Goal: Task Accomplishment & Management: Use online tool/utility

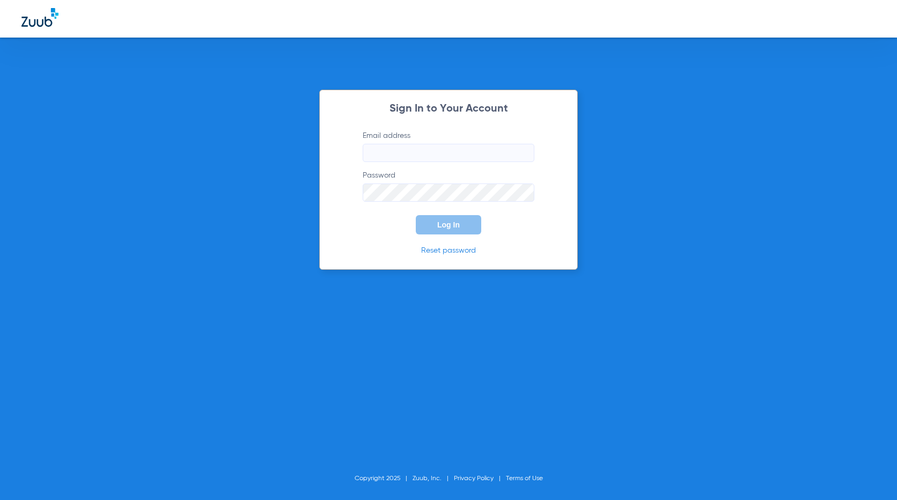
type input "[EMAIL_ADDRESS][DOMAIN_NAME]"
click at [465, 235] on div "Sign In to Your Account Email address [EMAIL_ADDRESS][DOMAIN_NAME] Password Log…" at bounding box center [448, 180] width 259 height 180
click at [462, 229] on button "Log In" at bounding box center [448, 224] width 65 height 19
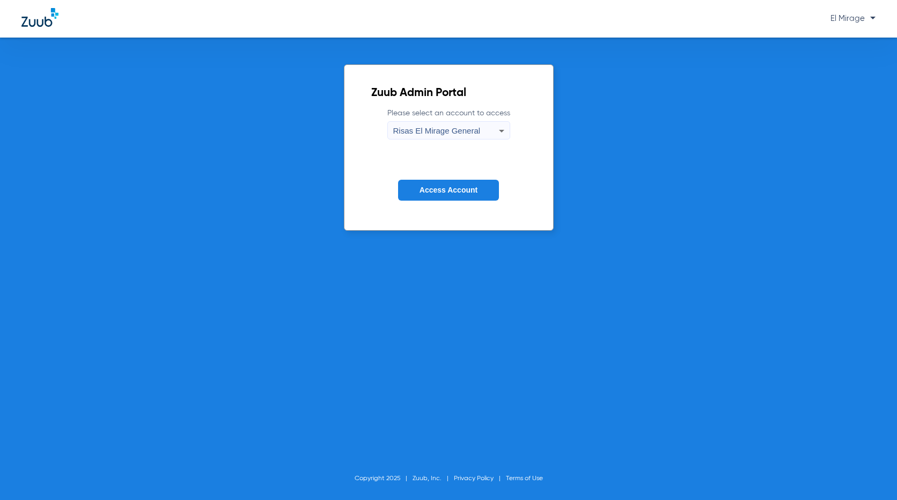
click at [452, 194] on span "Access Account" at bounding box center [448, 190] width 58 height 9
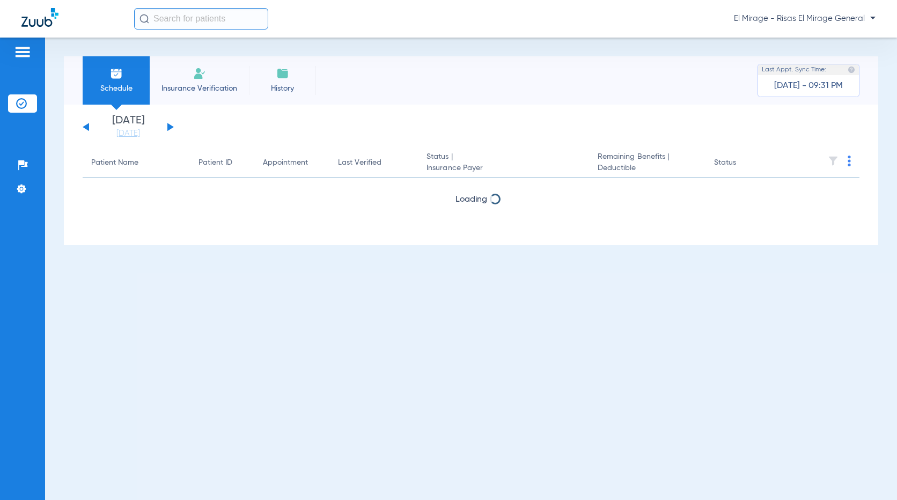
click at [175, 80] on li "Insurance Verification" at bounding box center [199, 80] width 99 height 48
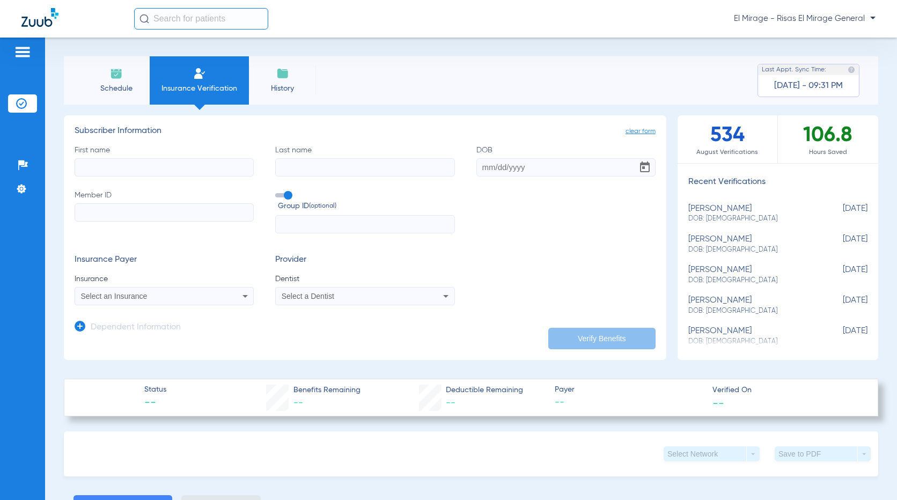
click at [174, 167] on input "First name" at bounding box center [164, 167] width 179 height 18
click at [127, 209] on input "Member ID" at bounding box center [164, 212] width 179 height 18
paste input "W085486831"
type input "W085486831"
click at [218, 170] on input "First name Required" at bounding box center [164, 167] width 179 height 18
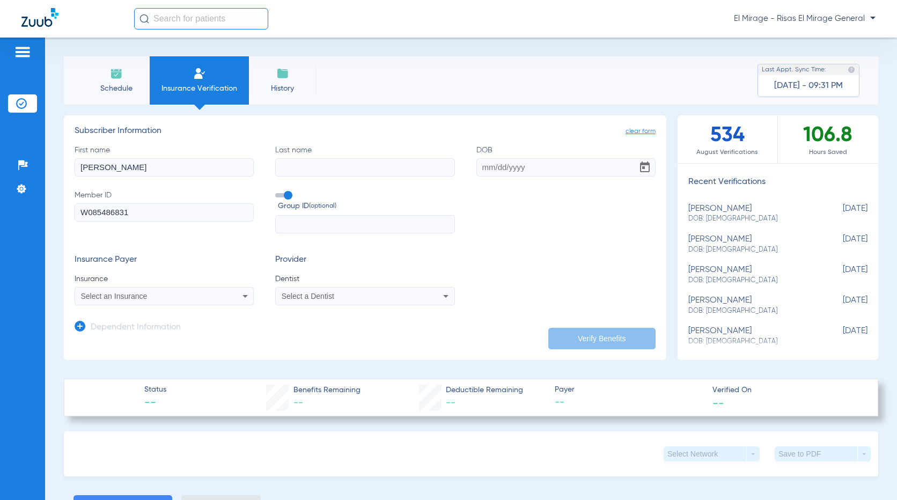
type input "[PERSON_NAME]"
click at [480, 168] on input "DOB" at bounding box center [565, 167] width 179 height 18
paste input "[DATE]"
type input "[DATE]"
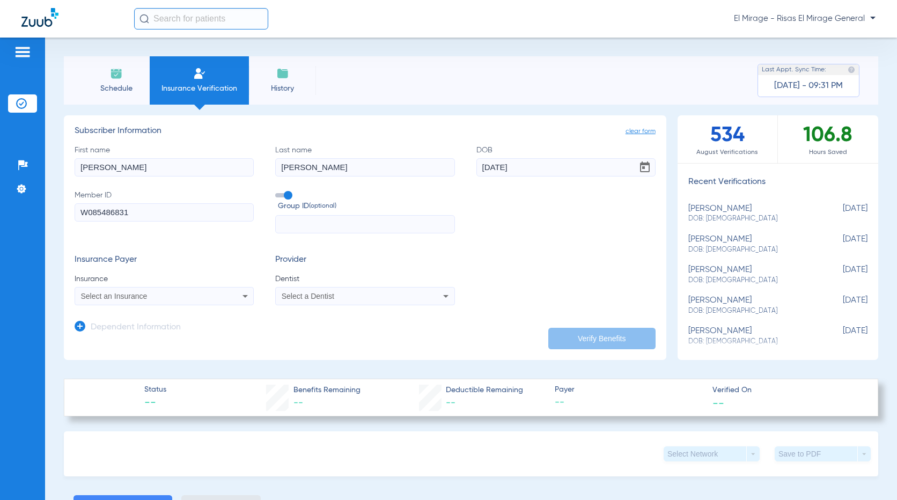
click at [492, 234] on form "First name [PERSON_NAME] Last name [PERSON_NAME] DOB [DEMOGRAPHIC_DATA] Member …" at bounding box center [365, 225] width 581 height 161
click at [160, 300] on div "Select an Insurance" at bounding box center [148, 296] width 134 height 8
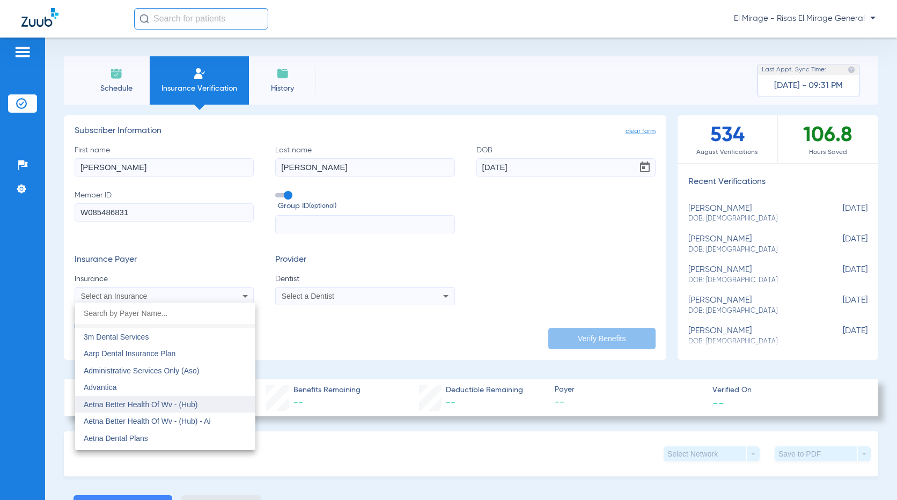
scroll to position [54, 0]
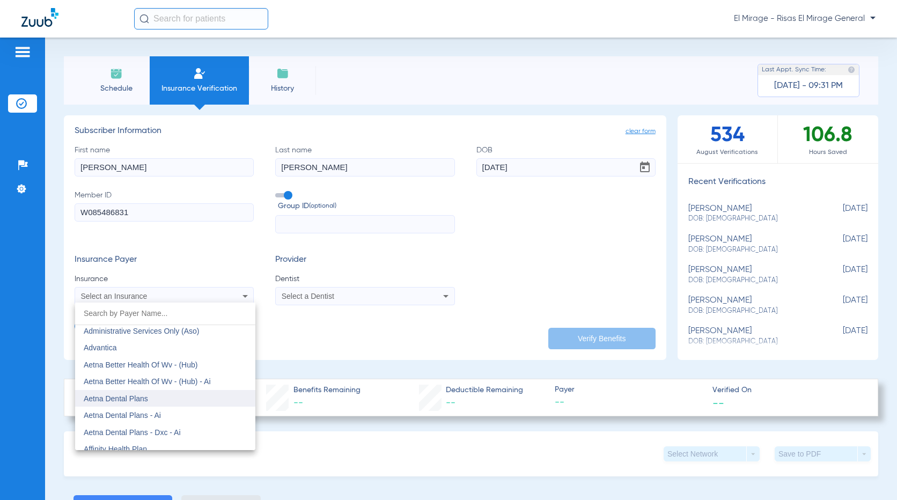
click at [132, 393] on mat-option "Aetna Dental Plans" at bounding box center [165, 398] width 180 height 17
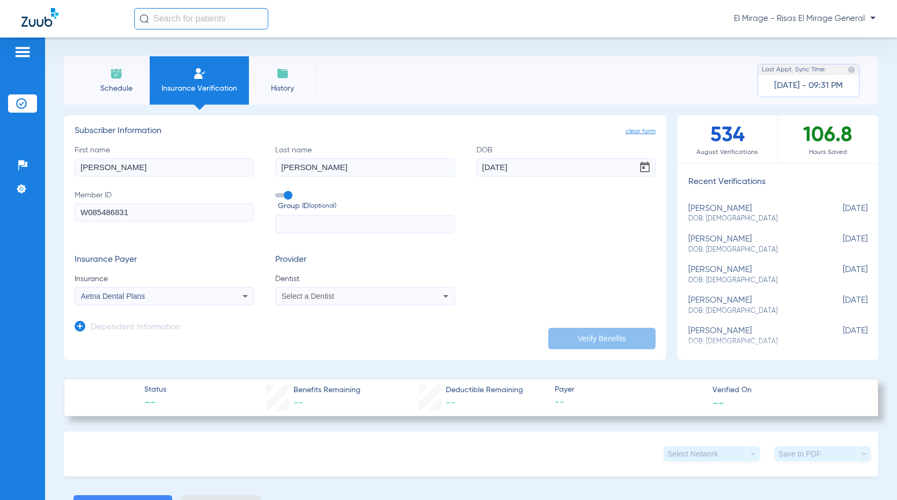
click at [334, 295] on div "Select a Dentist" at bounding box center [349, 296] width 134 height 8
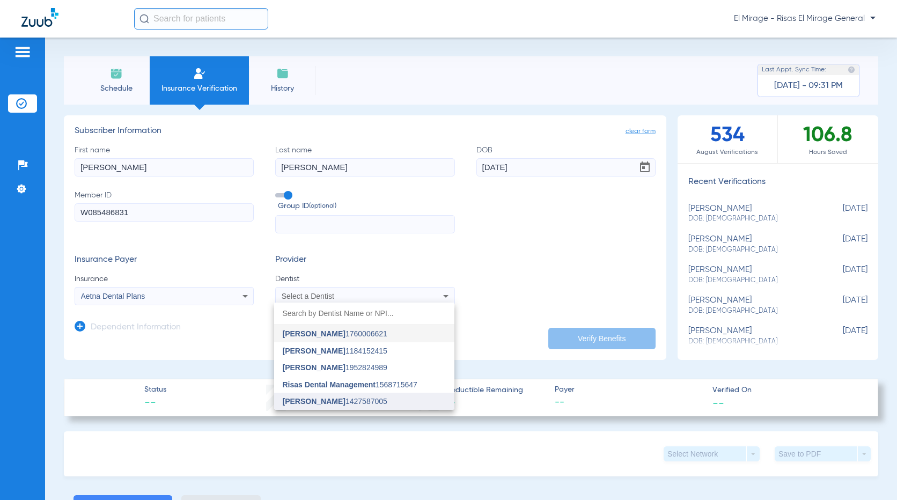
click at [325, 397] on span "[PERSON_NAME]" at bounding box center [314, 401] width 63 height 9
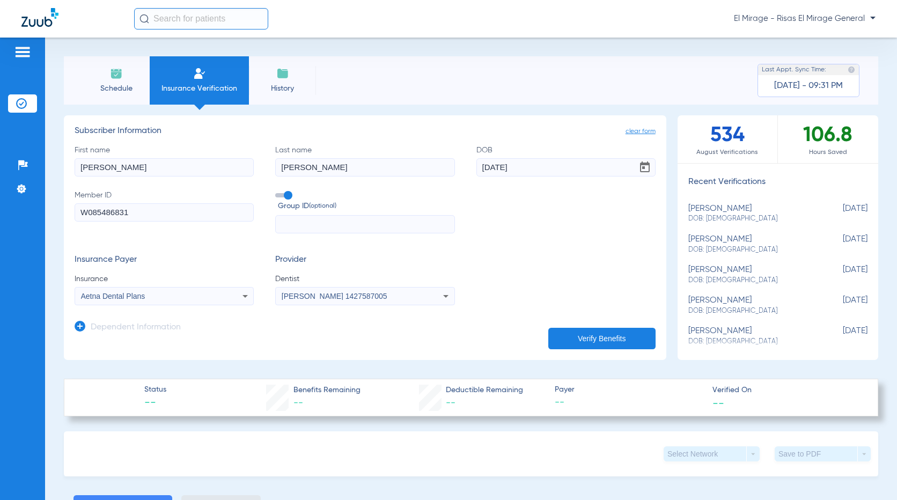
click at [575, 340] on button "Verify Benefits" at bounding box center [601, 338] width 107 height 21
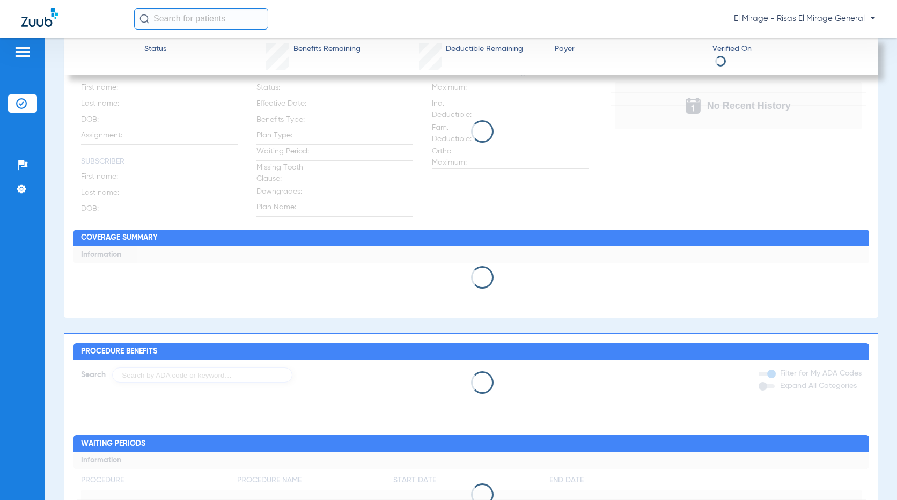
scroll to position [536, 0]
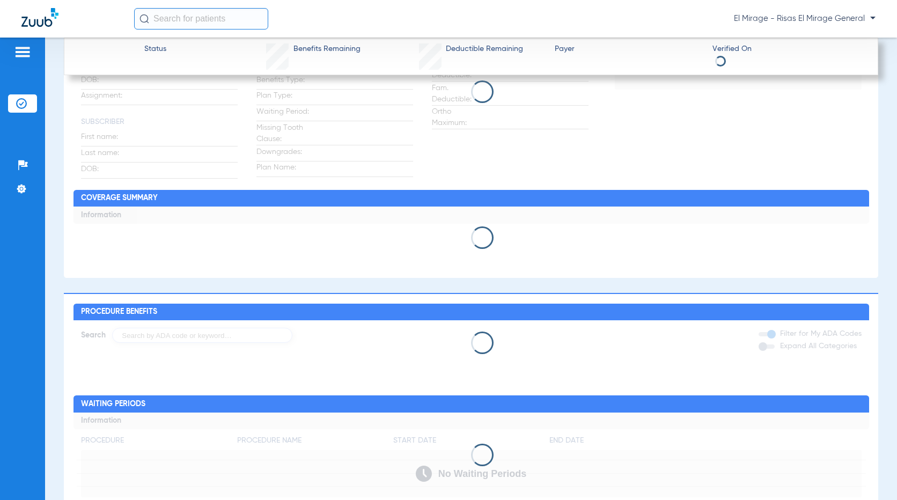
click at [527, 225] on app-loading-indicator at bounding box center [471, 238] width 796 height 62
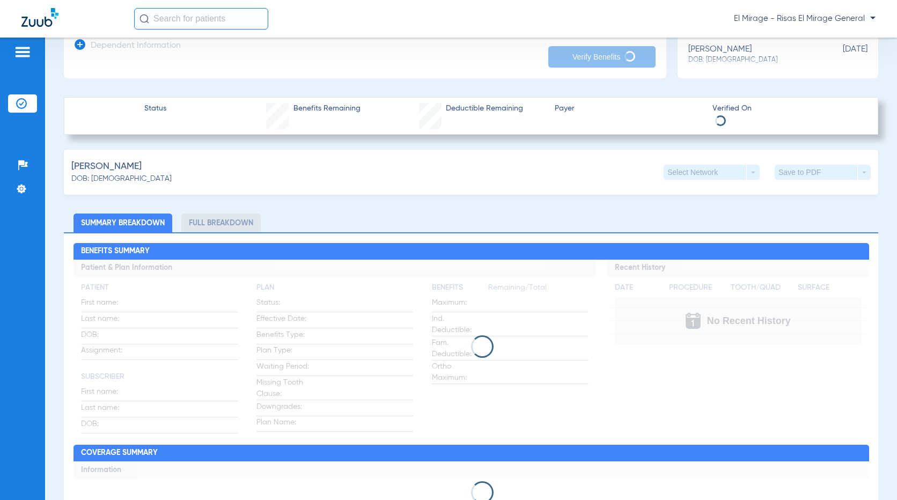
scroll to position [161, 0]
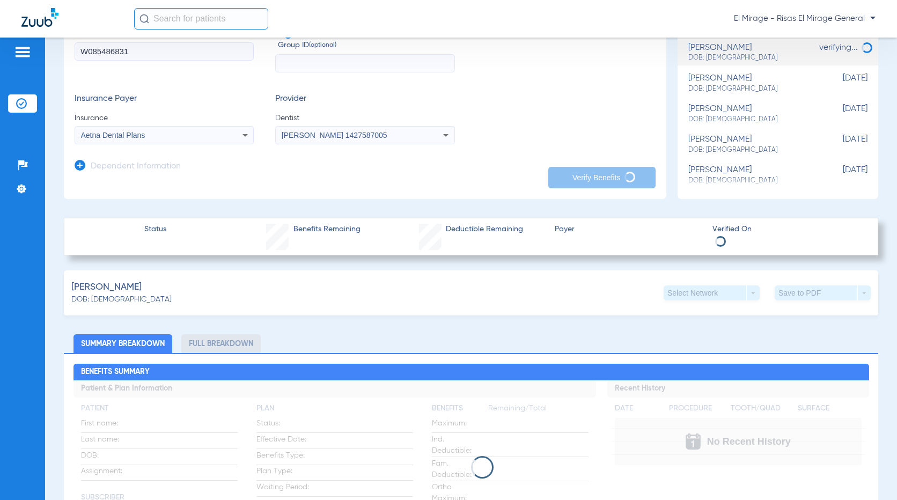
click at [559, 227] on span "Payer" at bounding box center [629, 229] width 149 height 11
drag, startPoint x: 559, startPoint y: 227, endPoint x: 540, endPoint y: 168, distance: 62.1
click at [540, 168] on app-dependent-form "Dependent Information" at bounding box center [365, 162] width 581 height 36
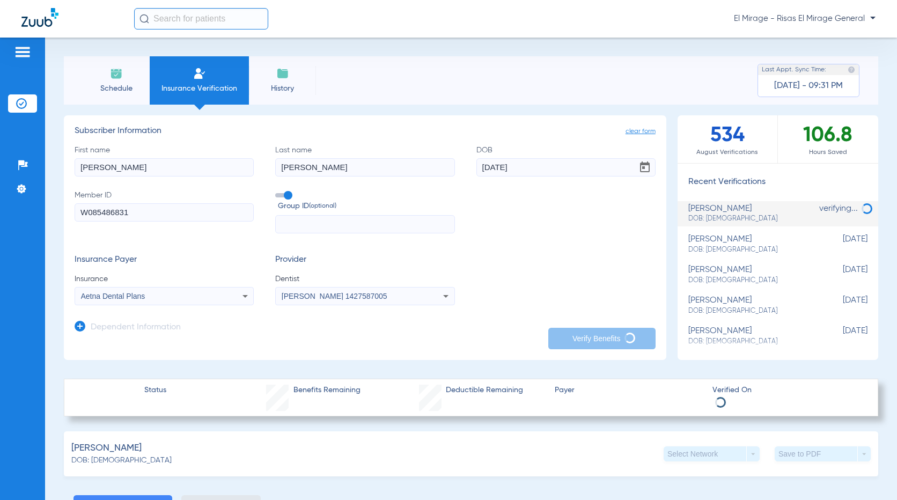
click at [540, 168] on input "[DATE]" at bounding box center [565, 167] width 179 height 18
click at [424, 170] on input "[PERSON_NAME]" at bounding box center [364, 167] width 179 height 18
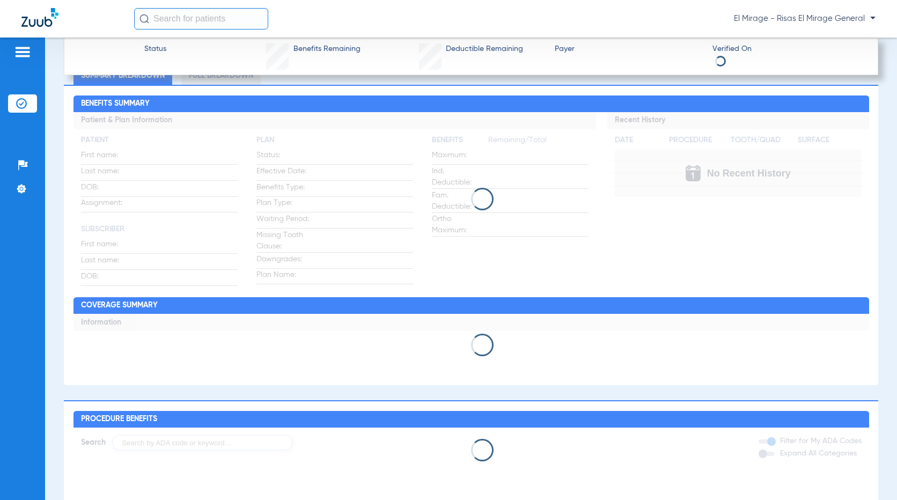
click at [460, 167] on app-loading-indicator at bounding box center [471, 199] width 796 height 174
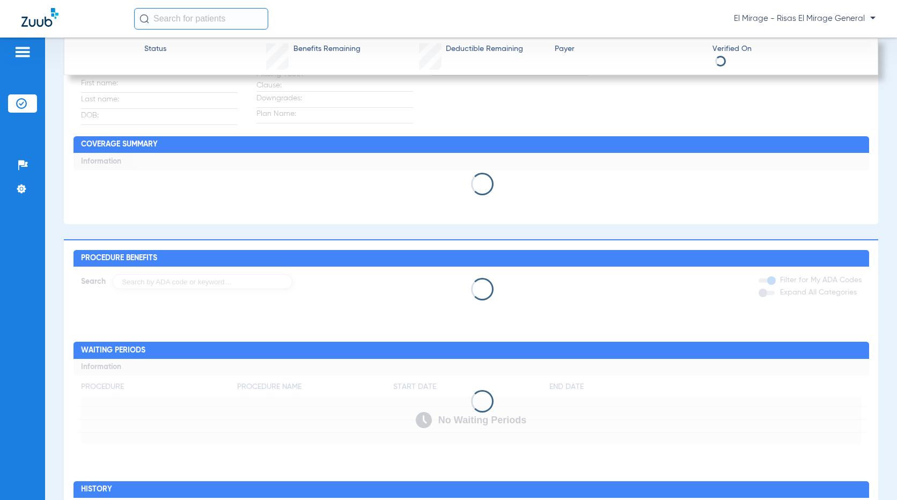
click at [473, 201] on app-loading-indicator at bounding box center [471, 184] width 796 height 62
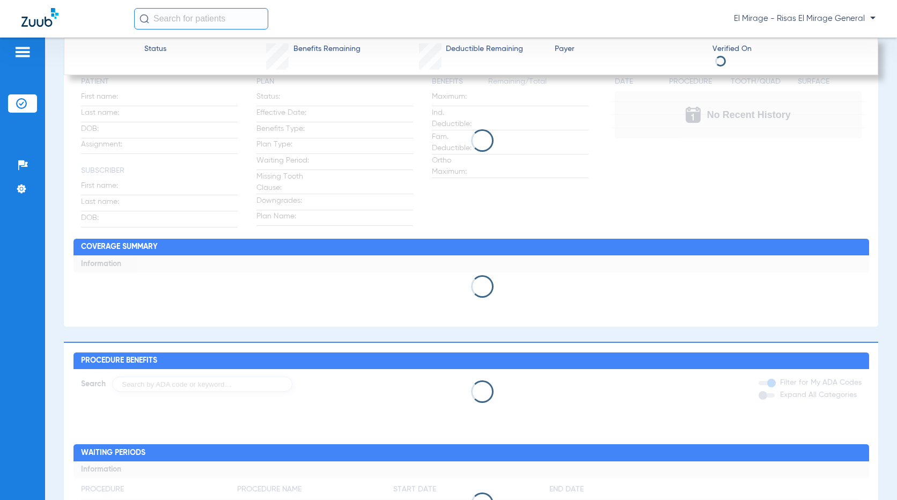
scroll to position [375, 0]
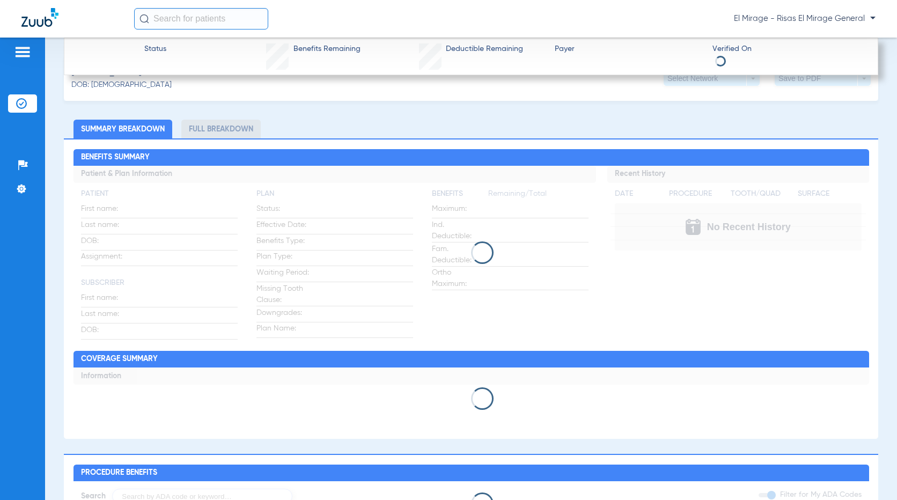
click at [338, 232] on app-loading-indicator at bounding box center [471, 253] width 796 height 174
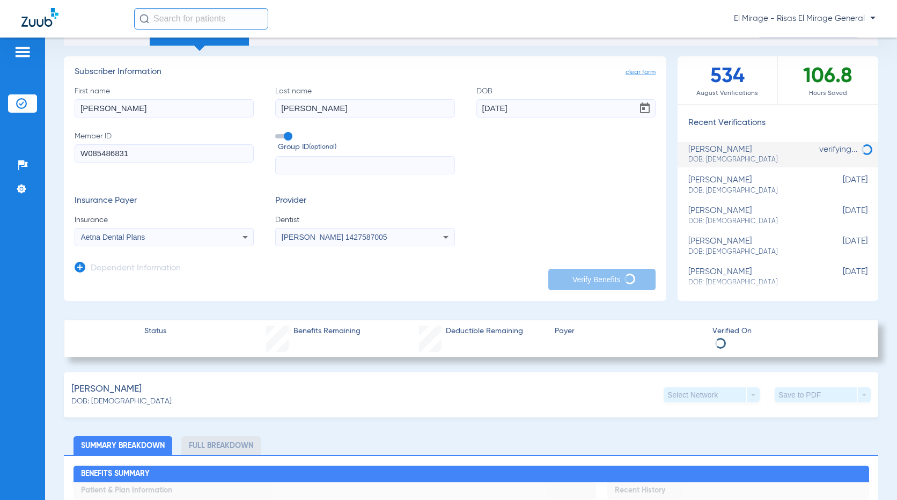
scroll to position [161, 0]
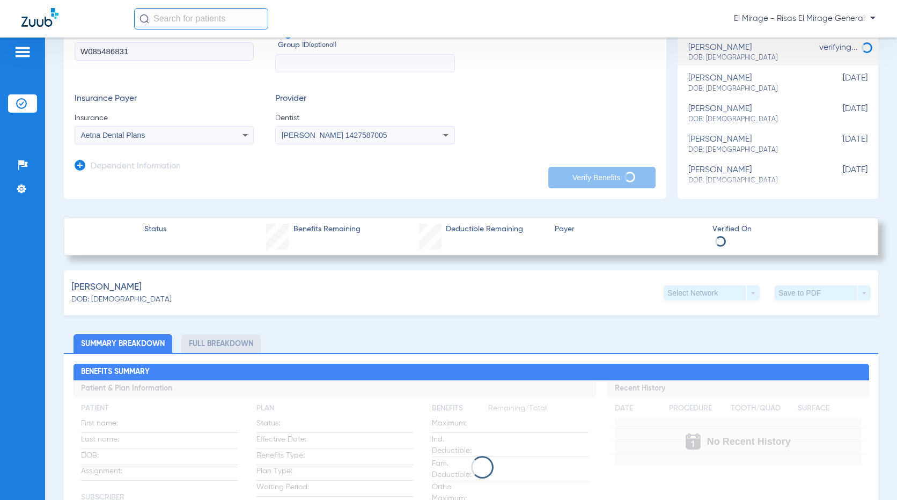
drag, startPoint x: 440, startPoint y: 258, endPoint x: 437, endPoint y: 263, distance: 5.5
click at [440, 234] on div "Deductible Remaining" at bounding box center [471, 237] width 105 height 26
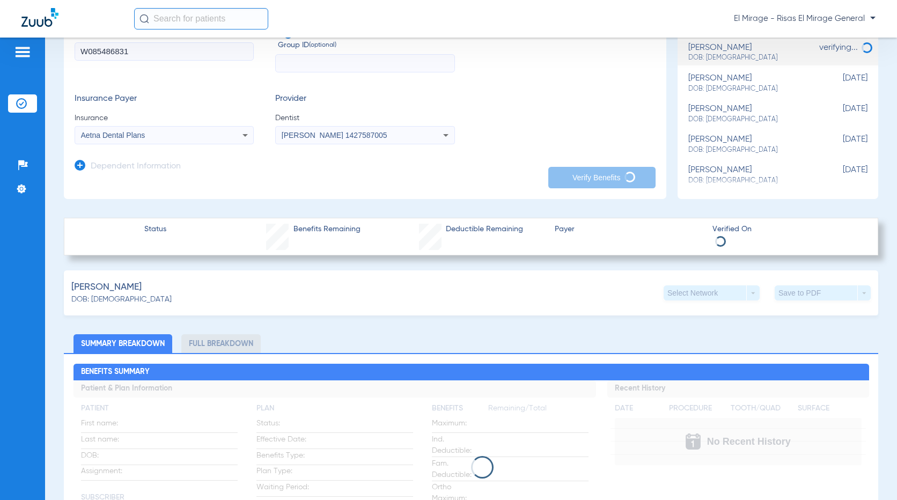
click at [440, 234] on div "Deductible Remaining" at bounding box center [471, 237] width 105 height 26
drag, startPoint x: 440, startPoint y: 234, endPoint x: 528, endPoint y: 243, distance: 88.4
click at [528, 243] on div "Status Benefits Remaining Deductible Remaining Payer Verified On" at bounding box center [471, 237] width 814 height 38
click at [702, 231] on div "Status Benefits Remaining Deductible Remaining Payer Verified On" at bounding box center [471, 237] width 814 height 38
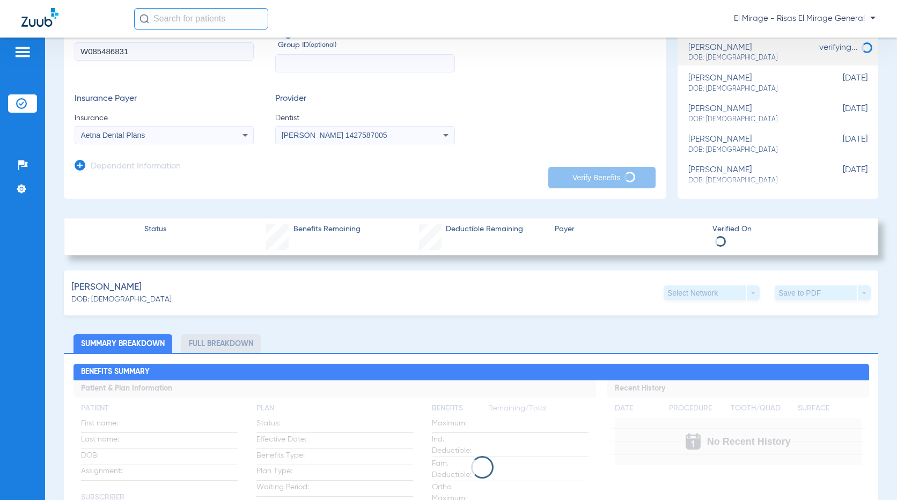
click at [702, 231] on div "Status Benefits Remaining Deductible Remaining Payer Verified On" at bounding box center [471, 237] width 814 height 38
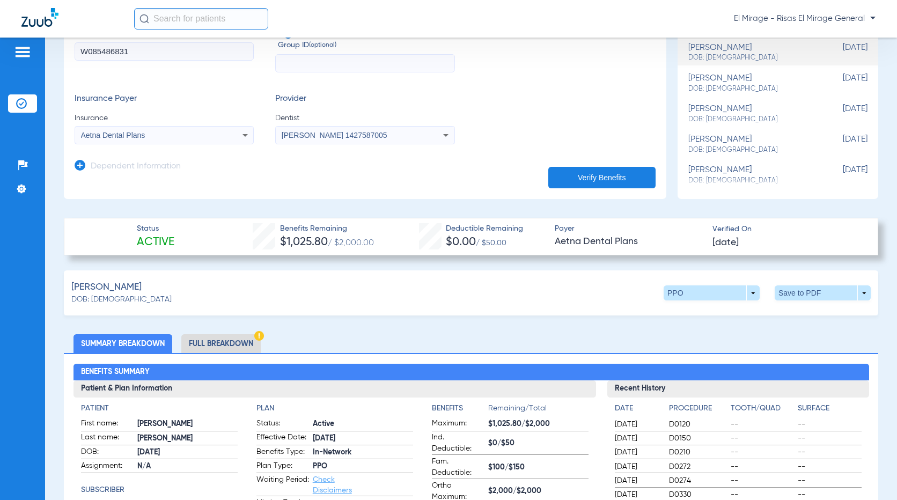
click at [440, 158] on app-dependent-form "Dependent Information" at bounding box center [365, 162] width 581 height 36
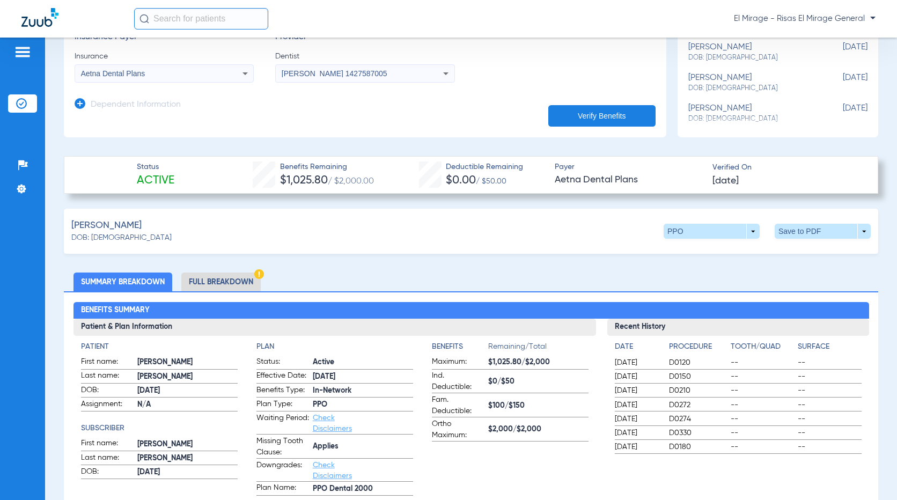
scroll to position [268, 0]
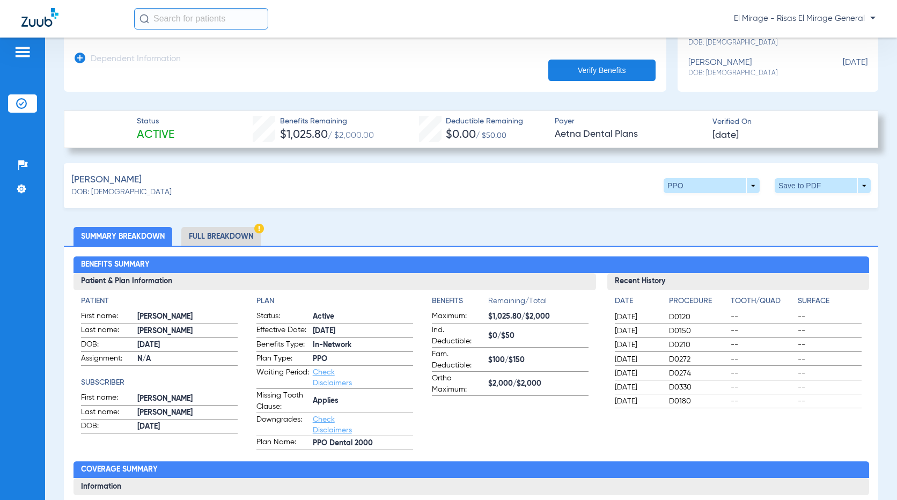
click at [540, 176] on div "[PERSON_NAME] DOB: [DEMOGRAPHIC_DATA] PPO arrow_drop_down Save to PDF arrow_dro…" at bounding box center [471, 185] width 814 height 45
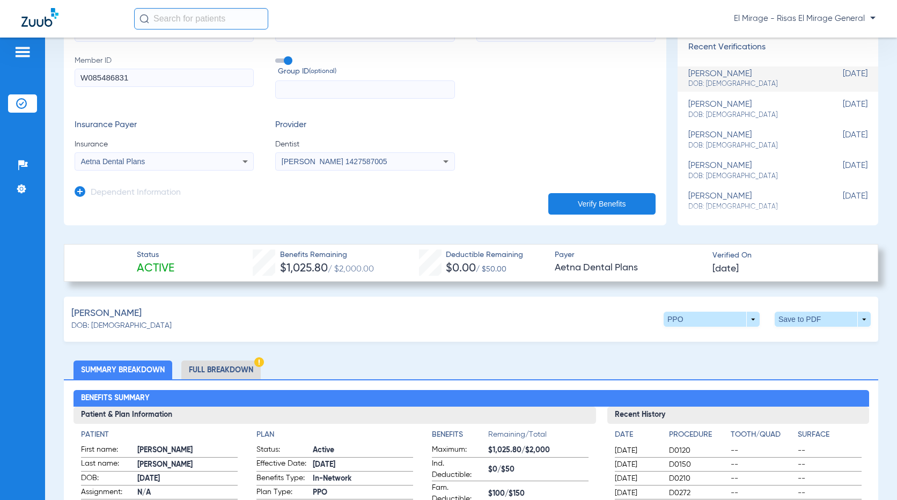
scroll to position [215, 0]
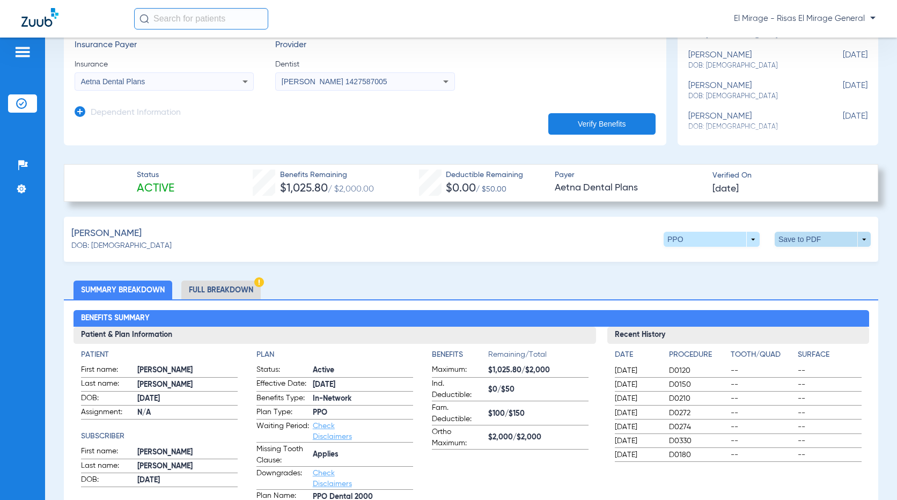
click at [789, 240] on span at bounding box center [823, 239] width 96 height 15
click at [729, 261] on span "Save to PDF" at bounding box center [734, 260] width 42 height 8
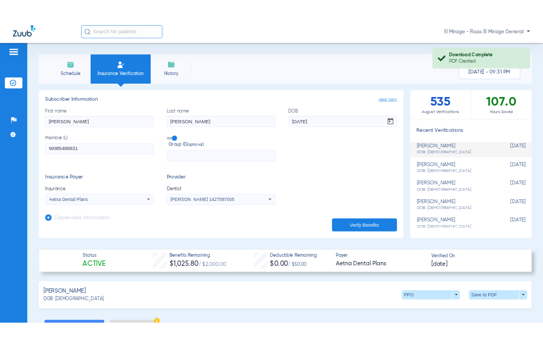
scroll to position [161, 0]
